Goal: Navigation & Orientation: Understand site structure

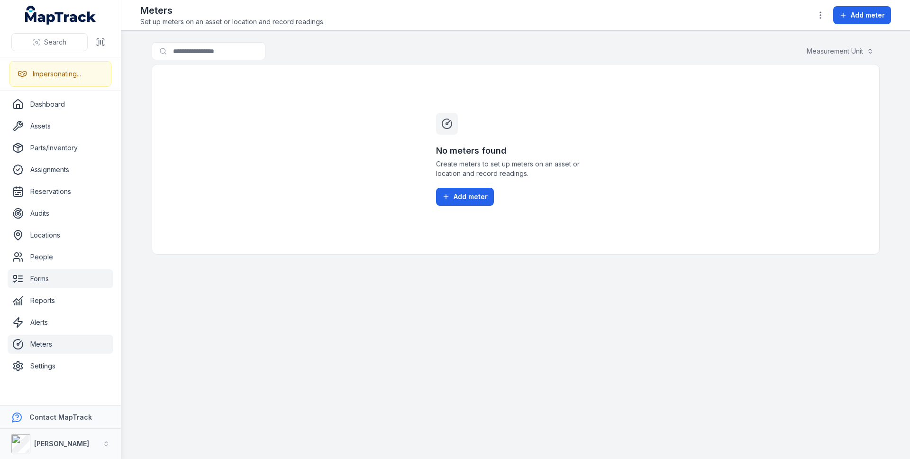
click at [47, 281] on link "Forms" at bounding box center [61, 278] width 106 height 19
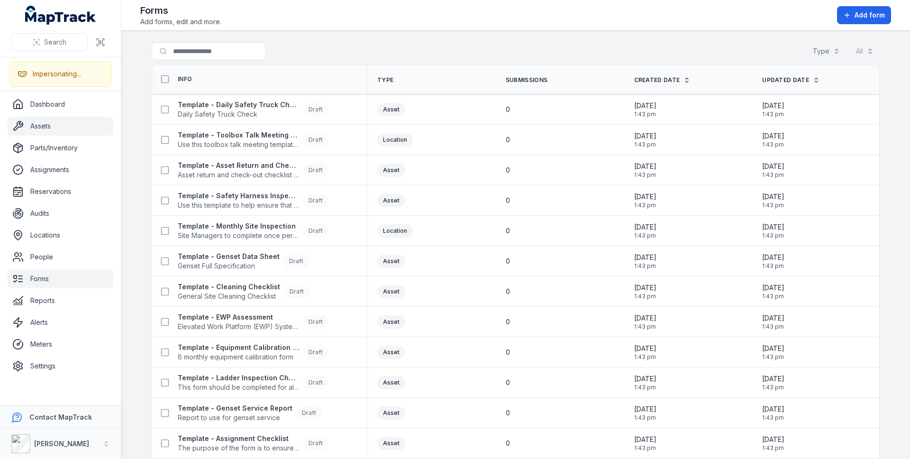
click at [55, 121] on link "Assets" at bounding box center [61, 126] width 106 height 19
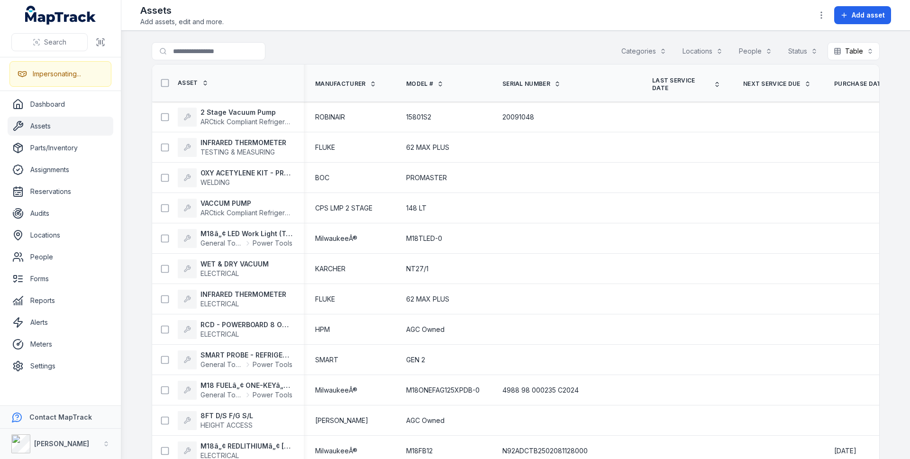
click at [624, 54] on div "Categories" at bounding box center [643, 51] width 57 height 18
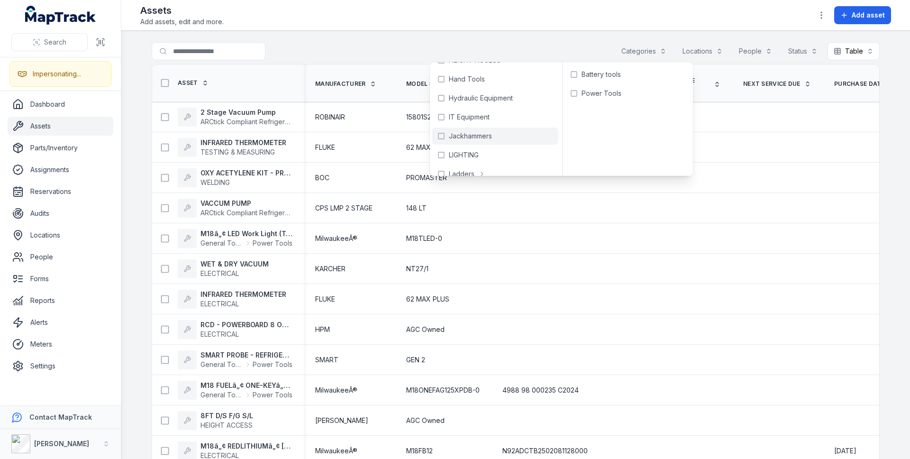
scroll to position [586, 0]
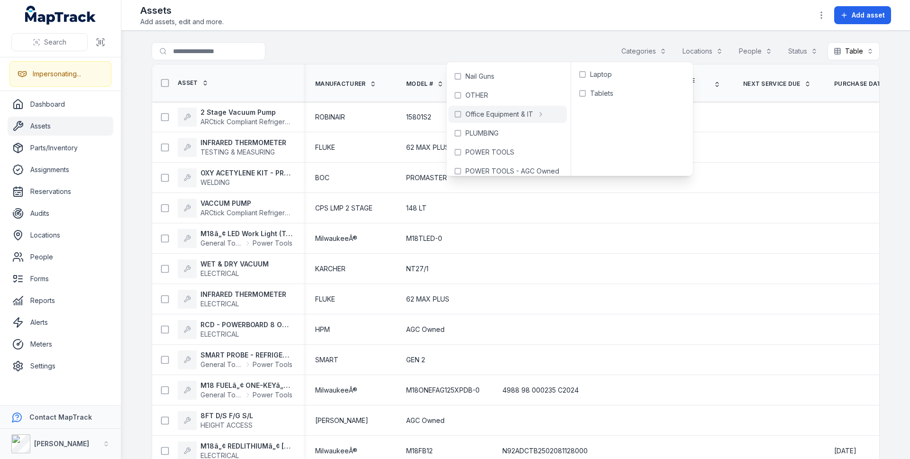
click at [496, 22] on div "Assets Add assets, edit and more. Add asset" at bounding box center [515, 15] width 751 height 23
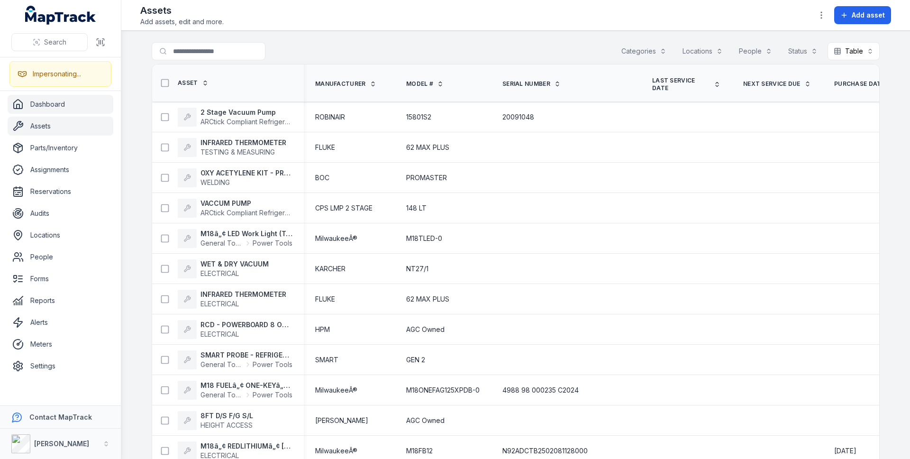
click at [74, 103] on link "Dashboard" at bounding box center [61, 104] width 106 height 19
